Goal: Transaction & Acquisition: Obtain resource

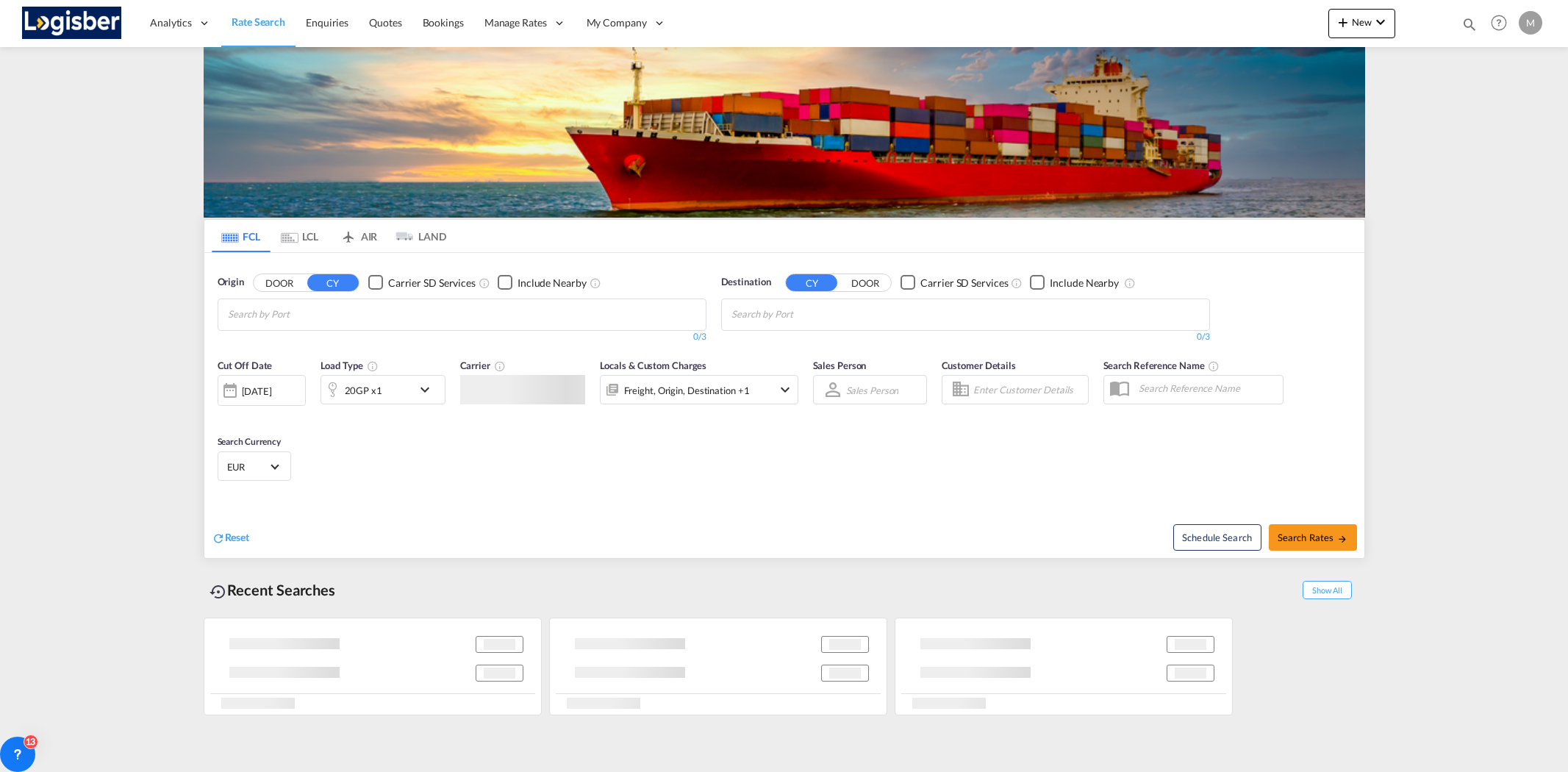
click at [309, 236] on md-tab-item "LCL" at bounding box center [300, 236] width 59 height 33
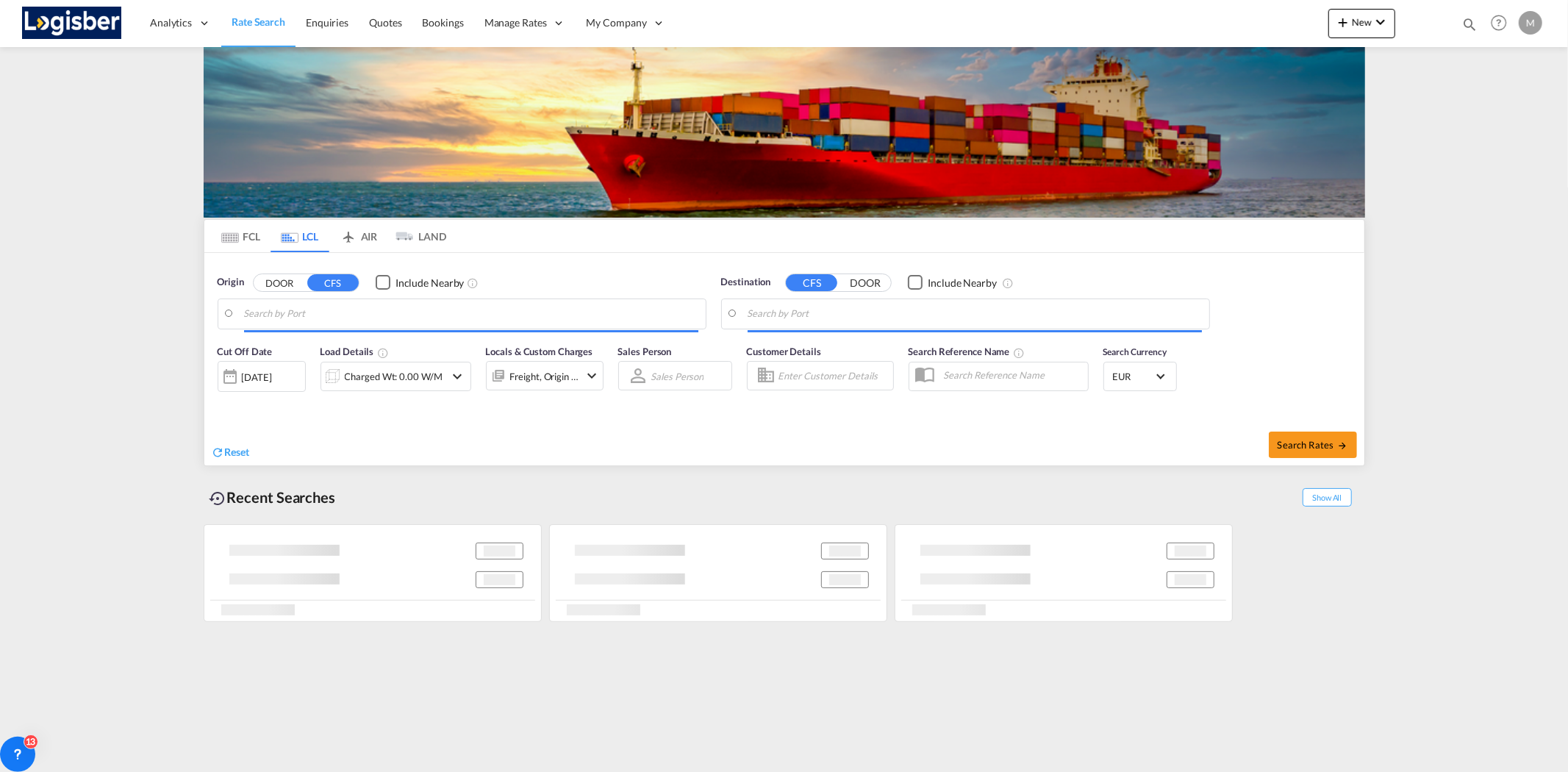
type input "[GEOGRAPHIC_DATA], SH, CNSHA"
type input "[GEOGRAPHIC_DATA], ESBCN"
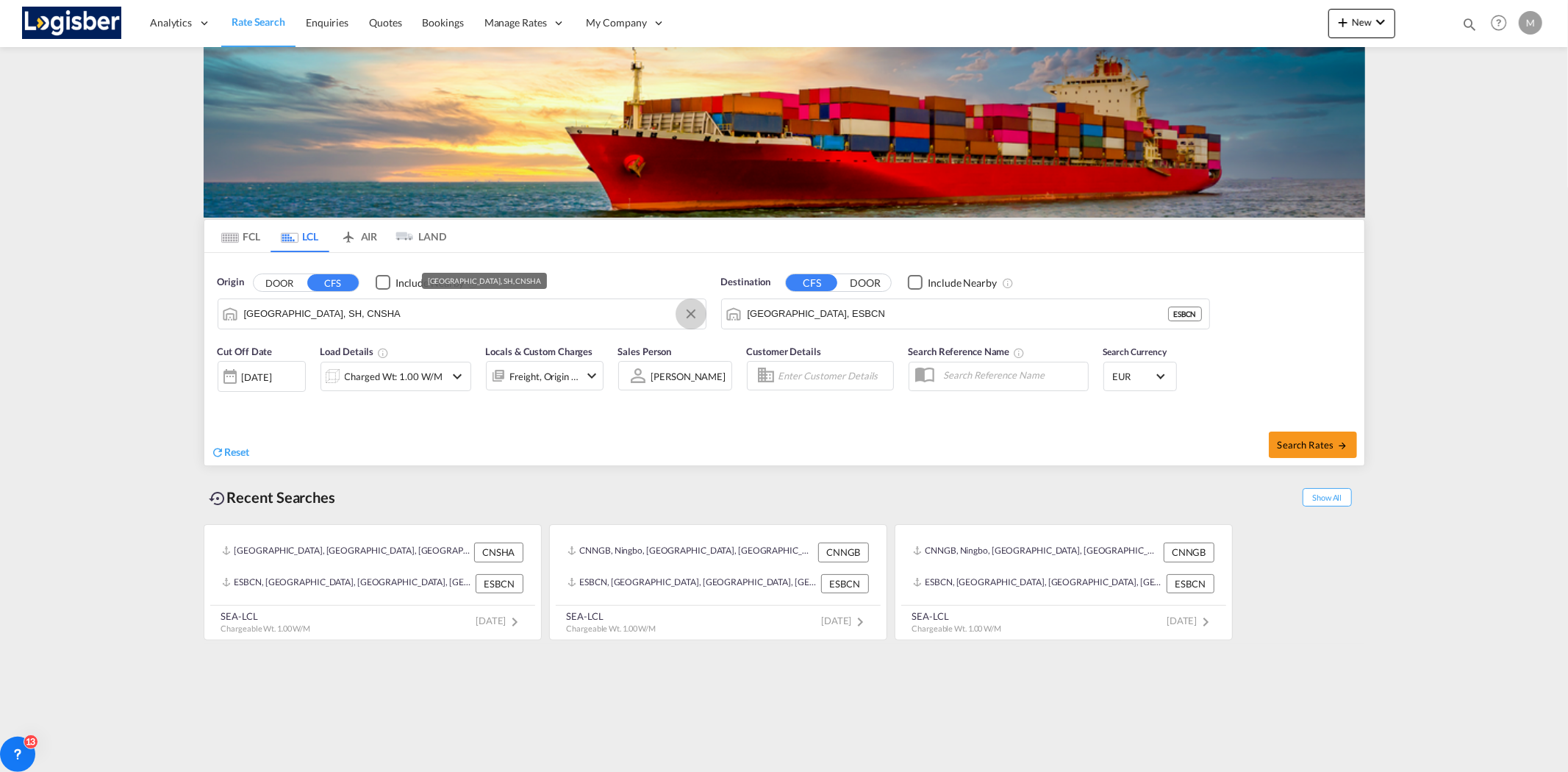
click at [689, 307] on md-icon "Clear Input" at bounding box center [691, 314] width 16 height 16
click at [1195, 314] on button "Clear Input" at bounding box center [1195, 314] width 22 height 22
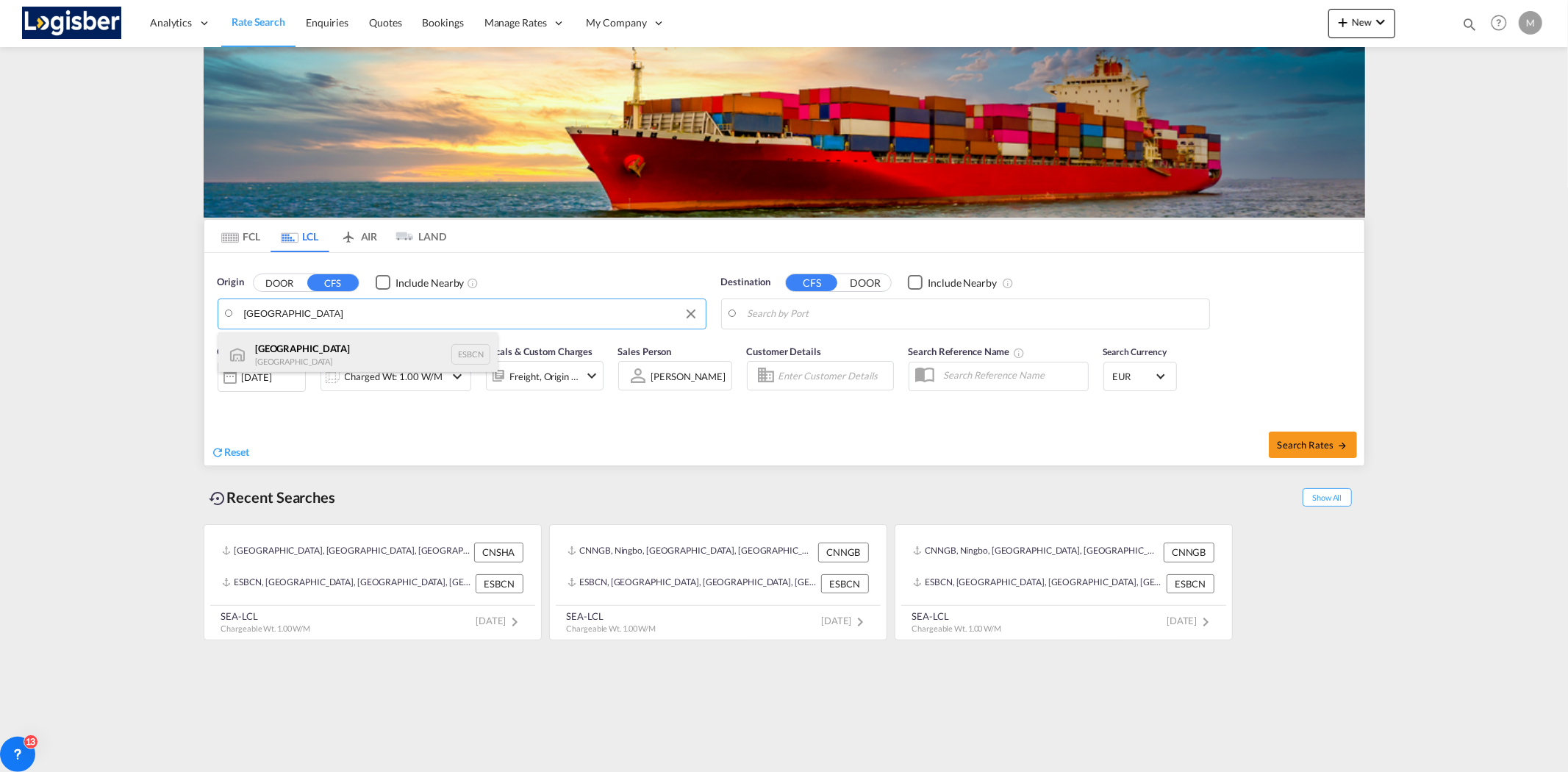
click at [350, 354] on div "Barcelona Spain ESBCN" at bounding box center [358, 354] width 279 height 44
type input "[GEOGRAPHIC_DATA], ESBCN"
click at [895, 324] on body "Analytics Reports Dashboard Rate Search Enquiries Quotes Bookings" at bounding box center [784, 386] width 1568 height 772
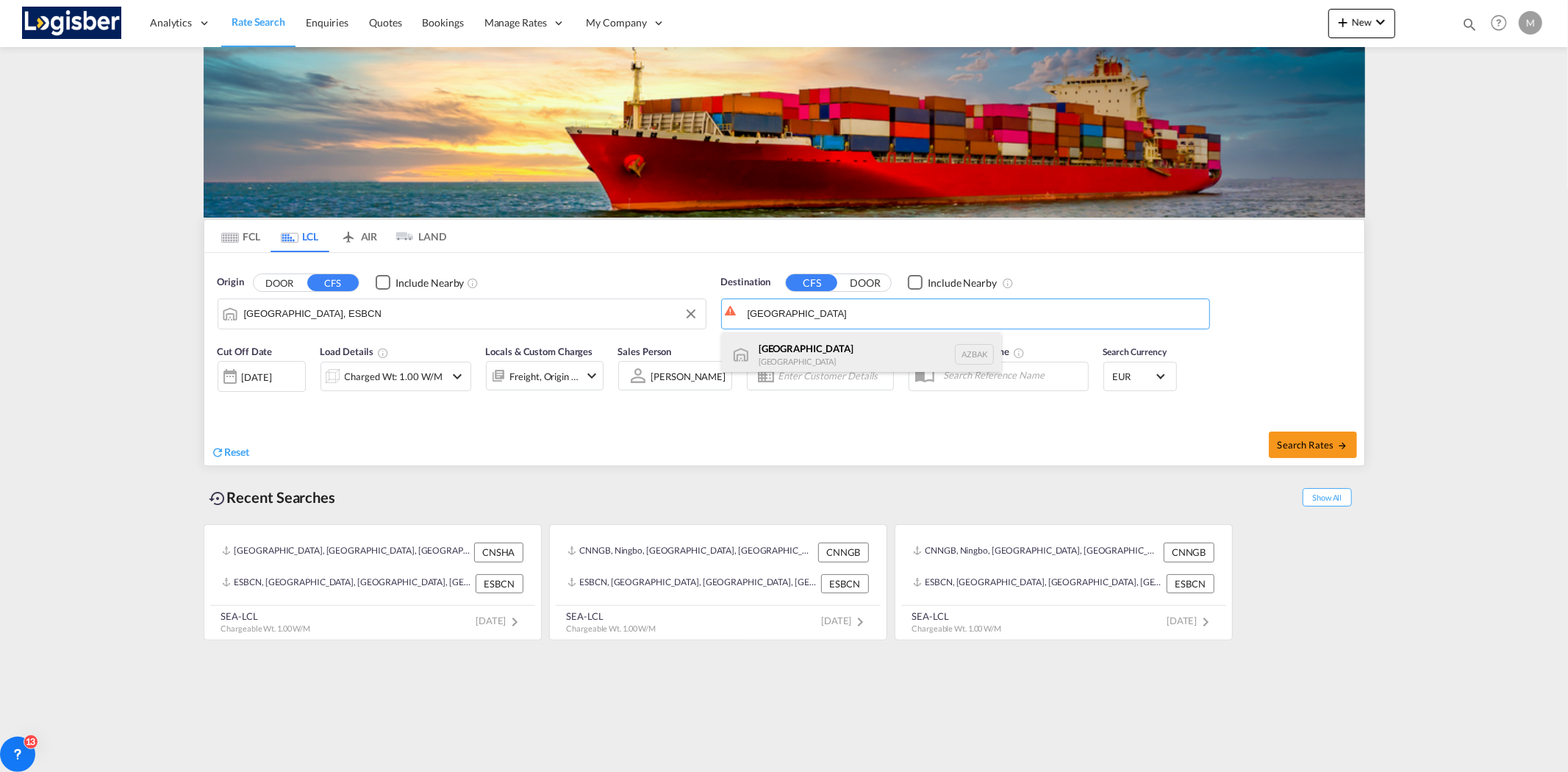
click at [859, 343] on div "[GEOGRAPHIC_DATA] [GEOGRAPHIC_DATA] AZBAK" at bounding box center [862, 354] width 279 height 44
type input "[GEOGRAPHIC_DATA], [GEOGRAPHIC_DATA]"
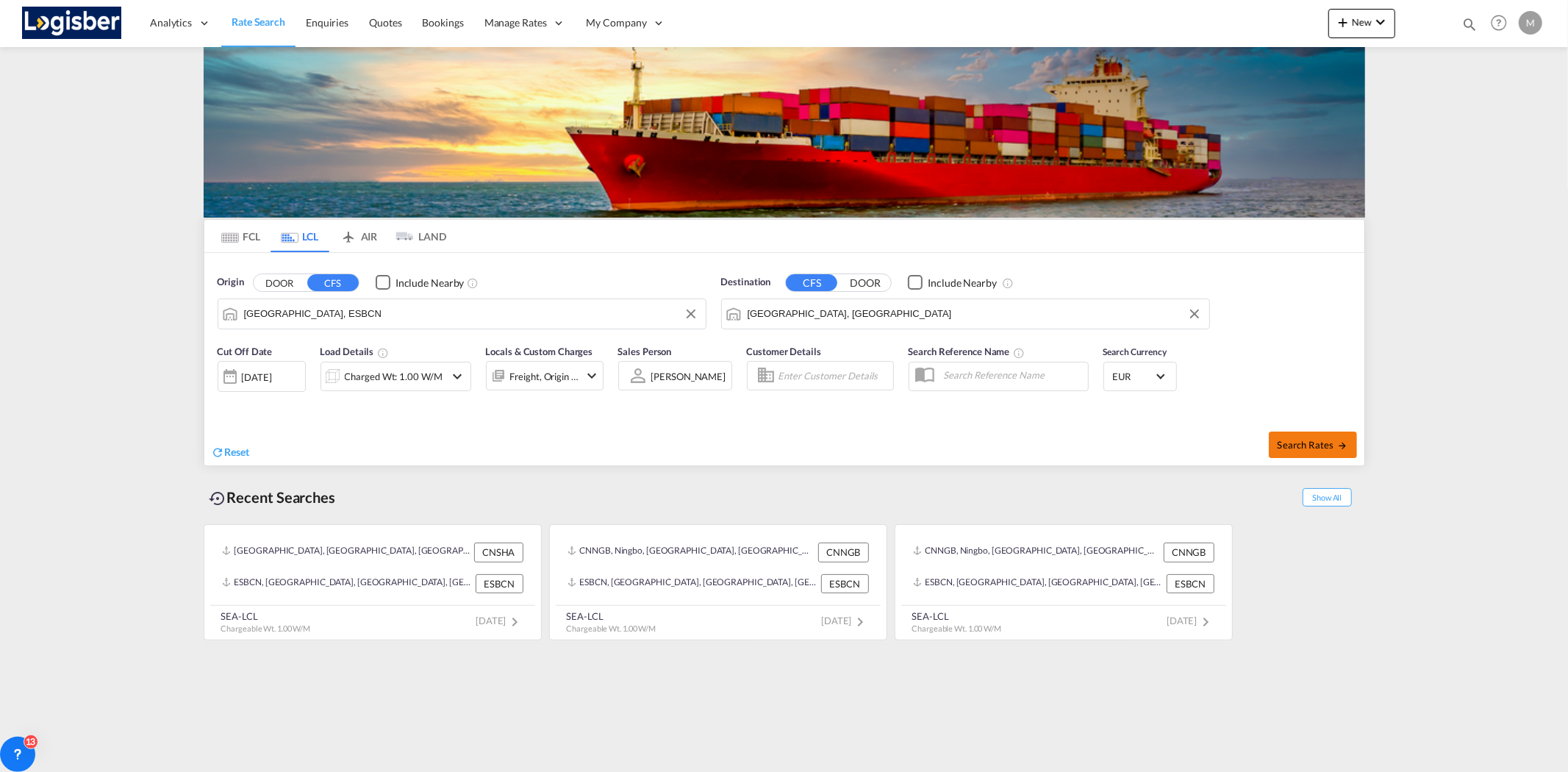
click at [1312, 449] on span "Search Rates" at bounding box center [1313, 445] width 71 height 12
type input "ESBCN to AZBAK / [DATE]"
